Goal: Task Accomplishment & Management: Manage account settings

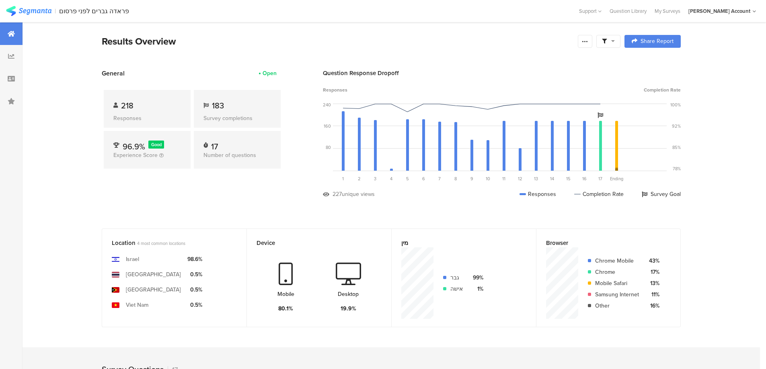
scroll to position [185, 0]
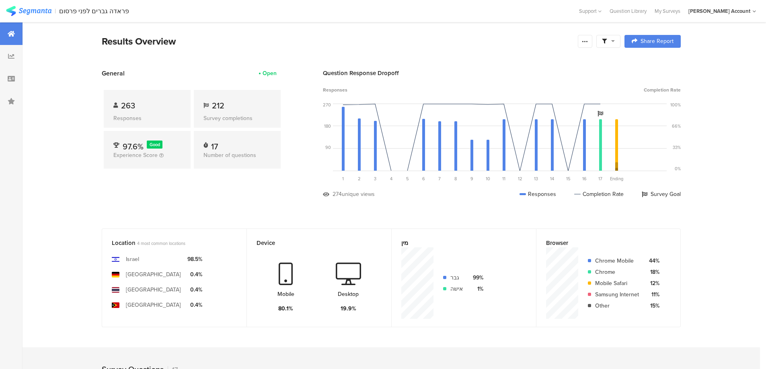
click at [611, 43] on span at bounding box center [608, 41] width 13 height 7
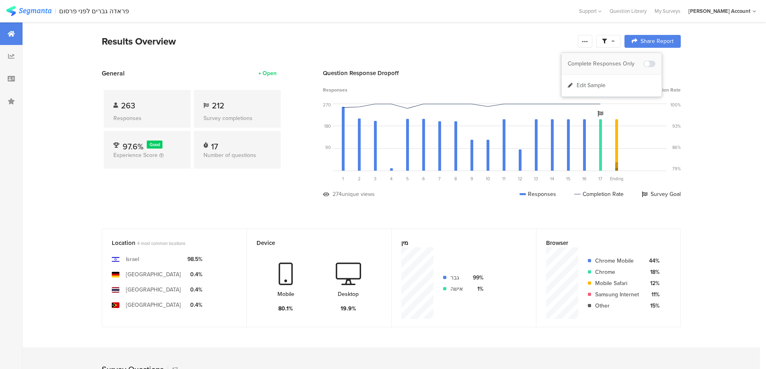
click at [652, 64] on span at bounding box center [649, 64] width 12 height 6
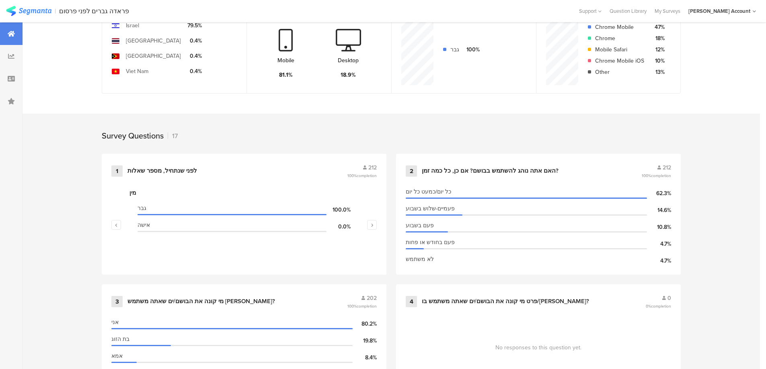
scroll to position [268, 0]
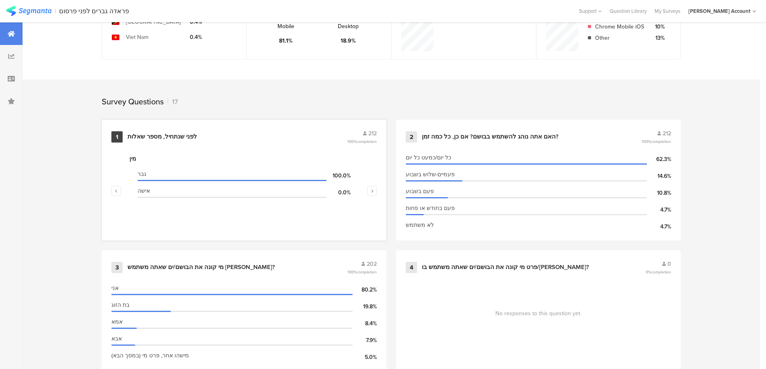
click at [211, 130] on div "1 לפני שנתחיל, מספר שאלות 212 100% completion" at bounding box center [243, 136] width 265 height 15
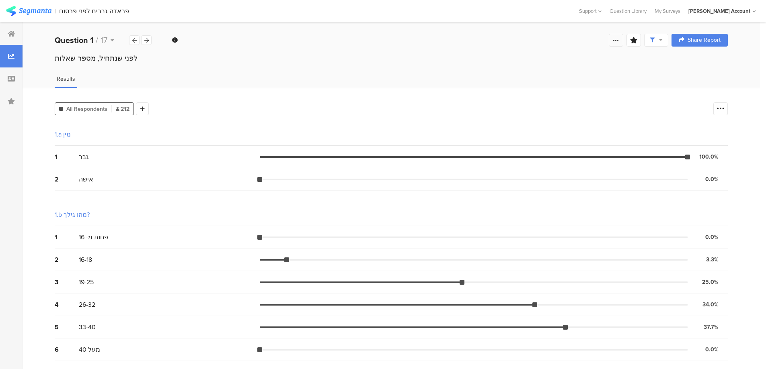
click at [619, 39] on icon at bounding box center [616, 40] width 6 height 6
click at [541, 101] on div "Edit survey" at bounding box center [531, 104] width 28 height 8
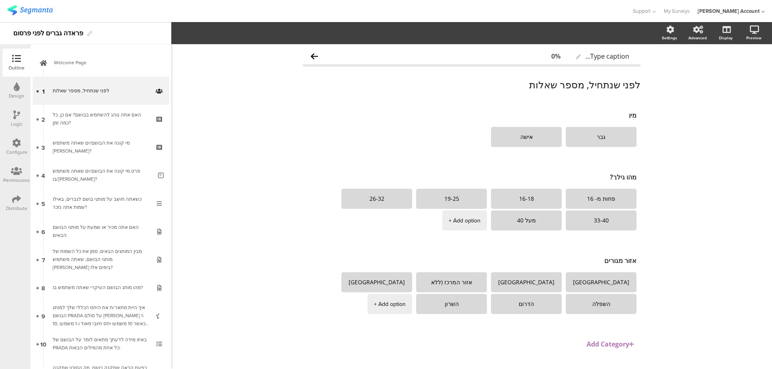
click at [13, 197] on icon at bounding box center [16, 199] width 9 height 9
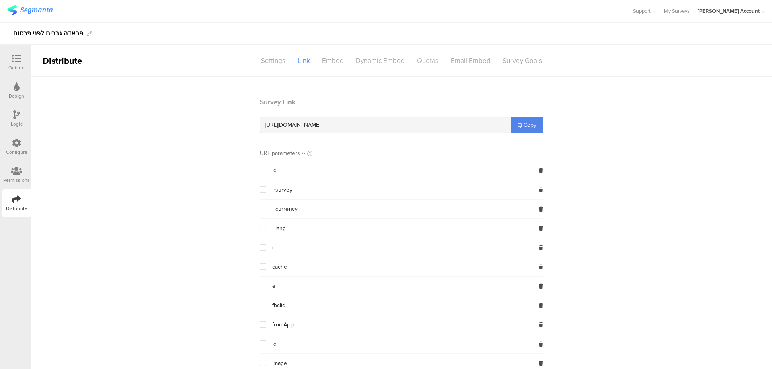
click at [422, 59] on div "Quotas" at bounding box center [428, 61] width 34 height 14
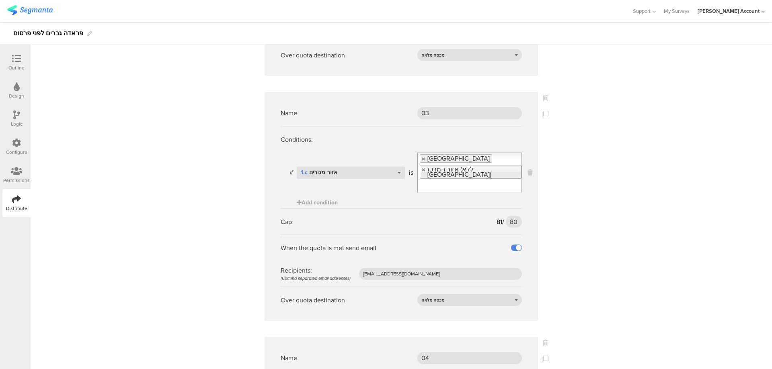
scroll to position [1126, 0]
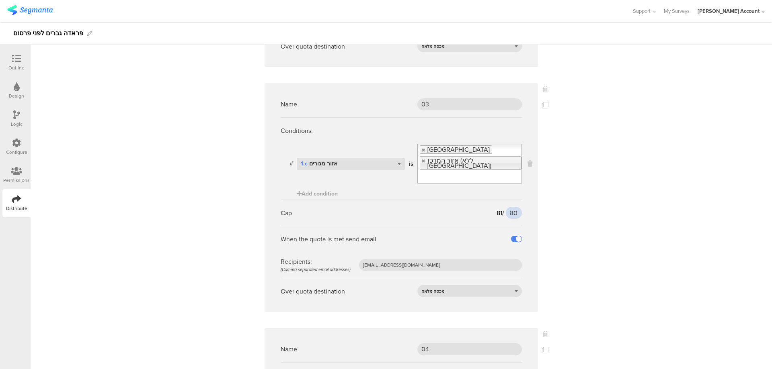
click at [507, 207] on input "80" at bounding box center [514, 213] width 16 height 12
type input "85"
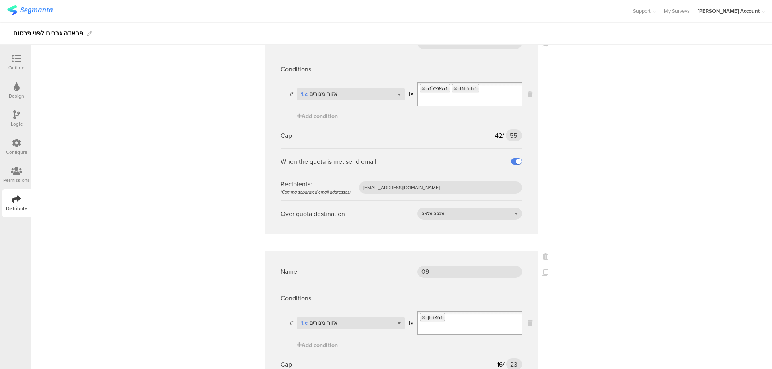
scroll to position [1749, 0]
